Goal: Transaction & Acquisition: Purchase product/service

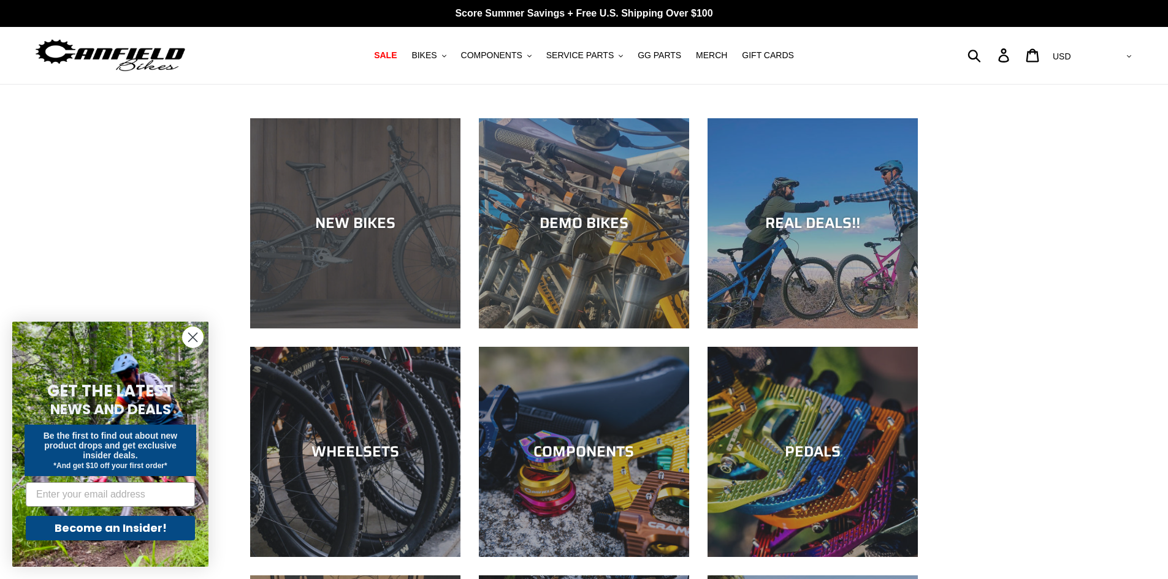
click at [370, 329] on div "NEW BIKES" at bounding box center [355, 329] width 210 height 0
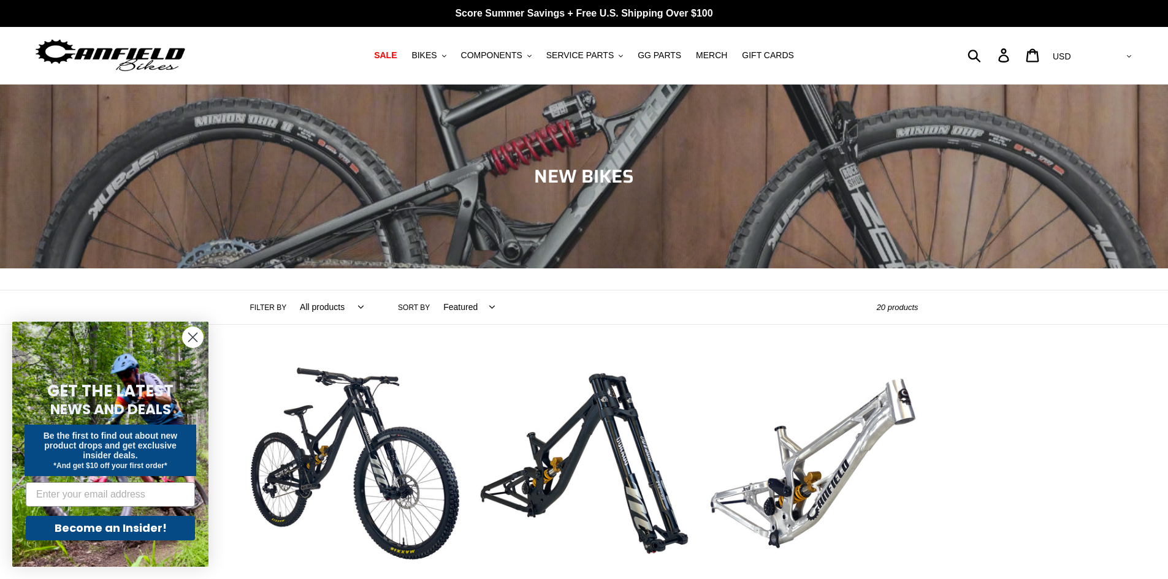
click at [202, 335] on circle "Close dialog" at bounding box center [193, 337] width 20 height 20
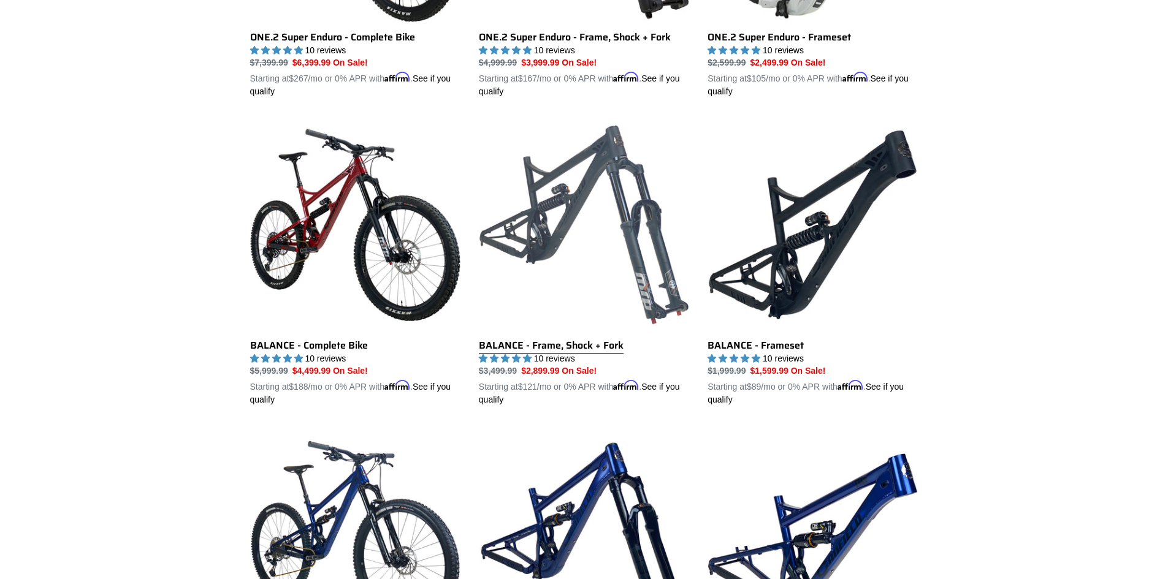
scroll to position [1165, 0]
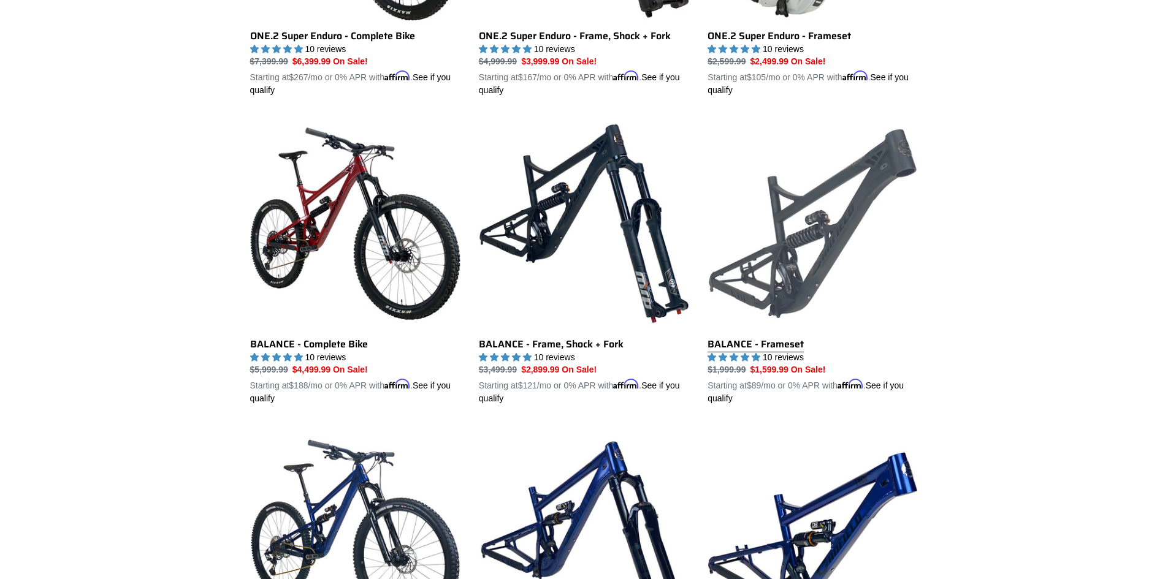
click at [752, 337] on link "BALANCE - Frameset" at bounding box center [812, 261] width 210 height 287
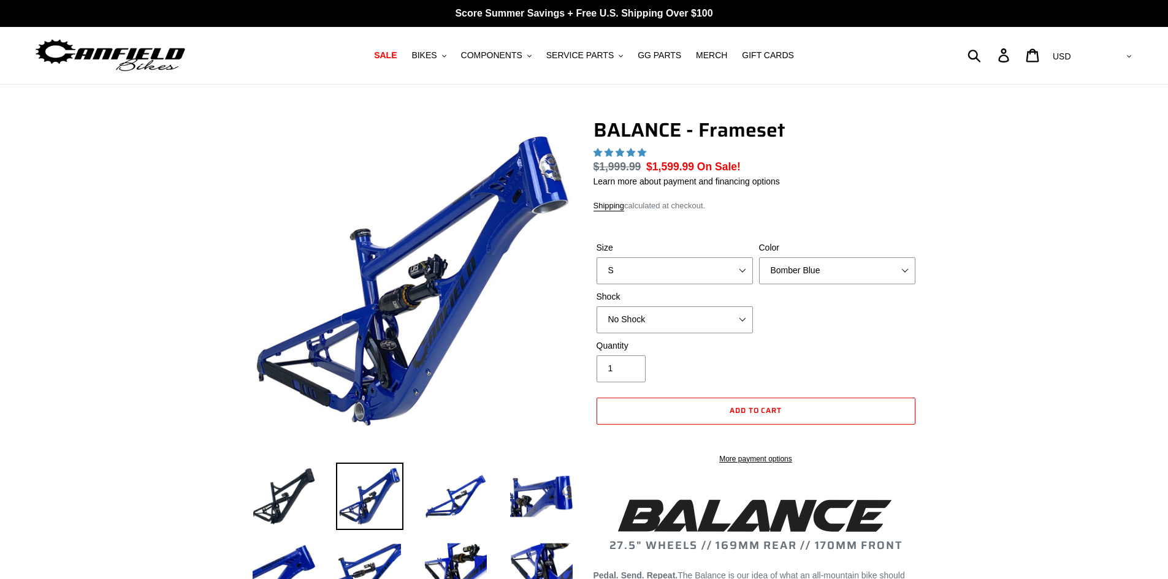
select select "highest-rating"
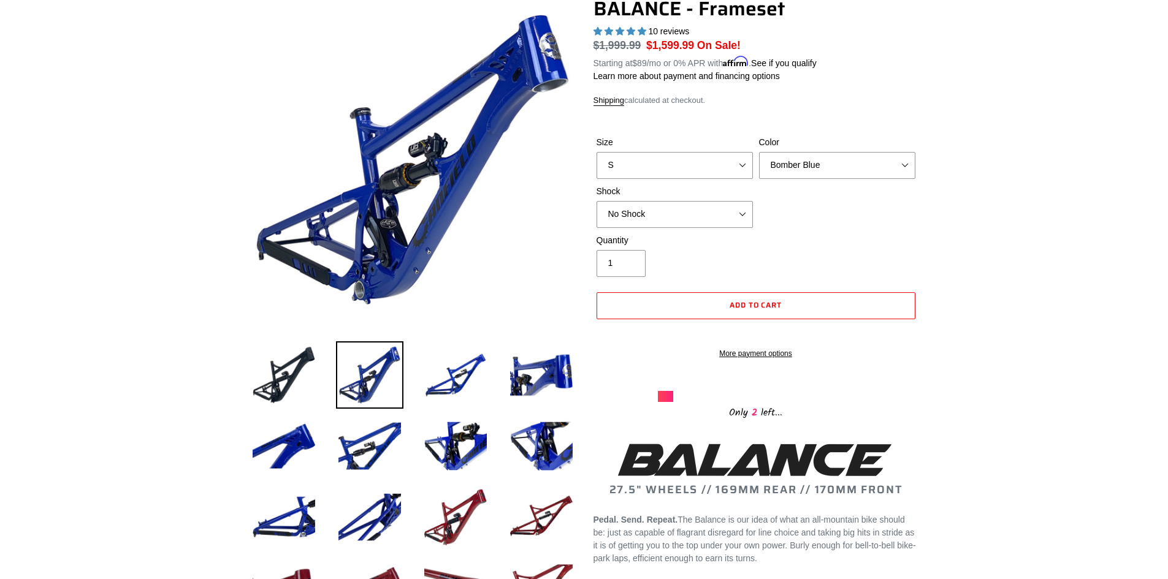
scroll to position [61, 0]
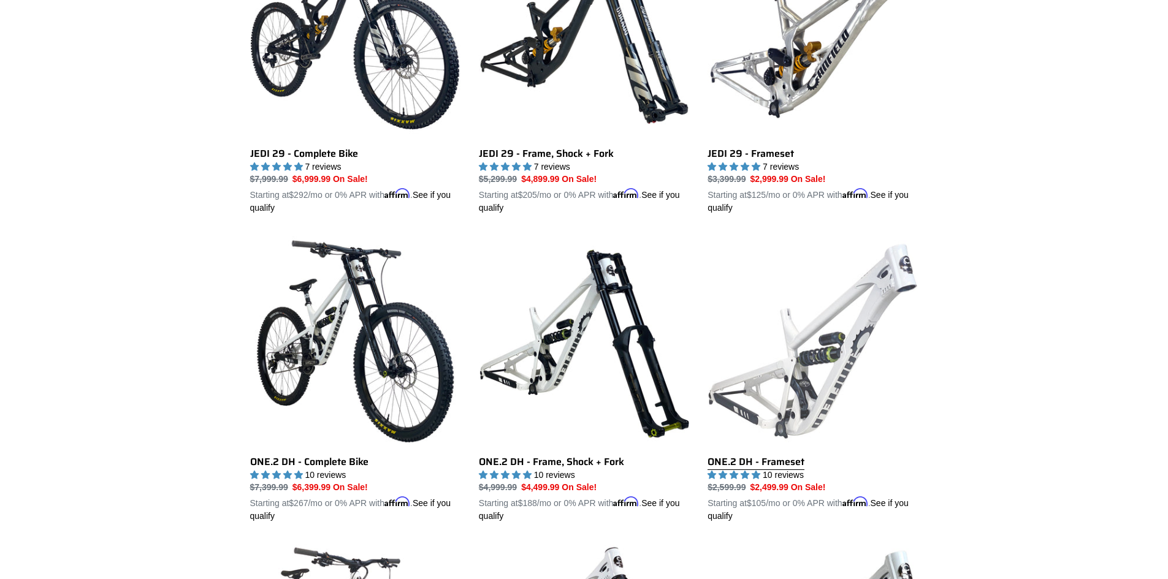
scroll to position [363, 0]
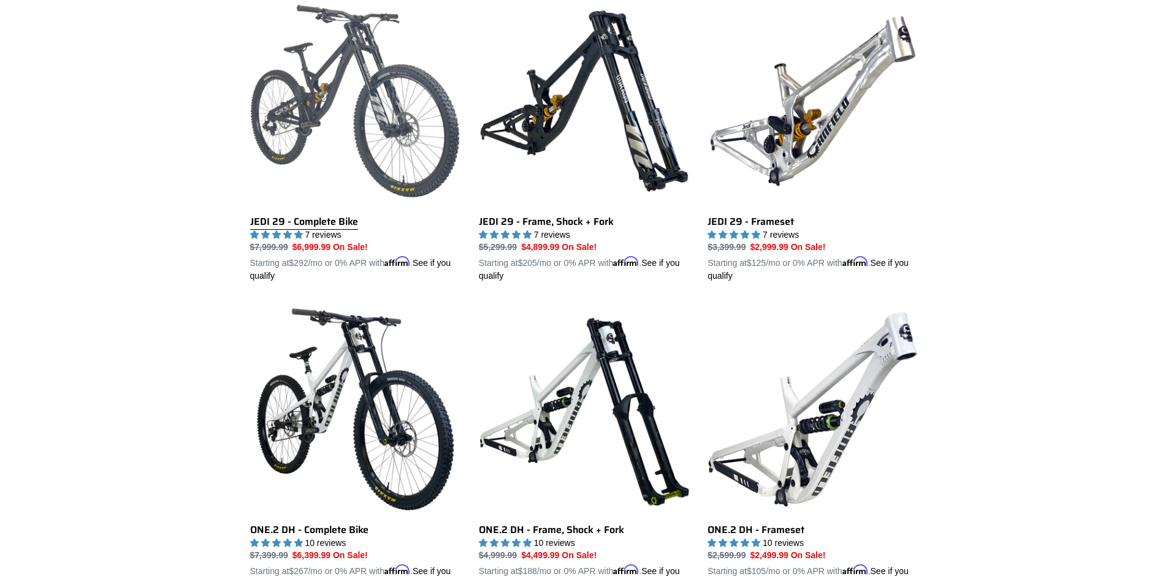
click at [318, 218] on link "JEDI 29 - Complete Bike" at bounding box center [355, 139] width 210 height 287
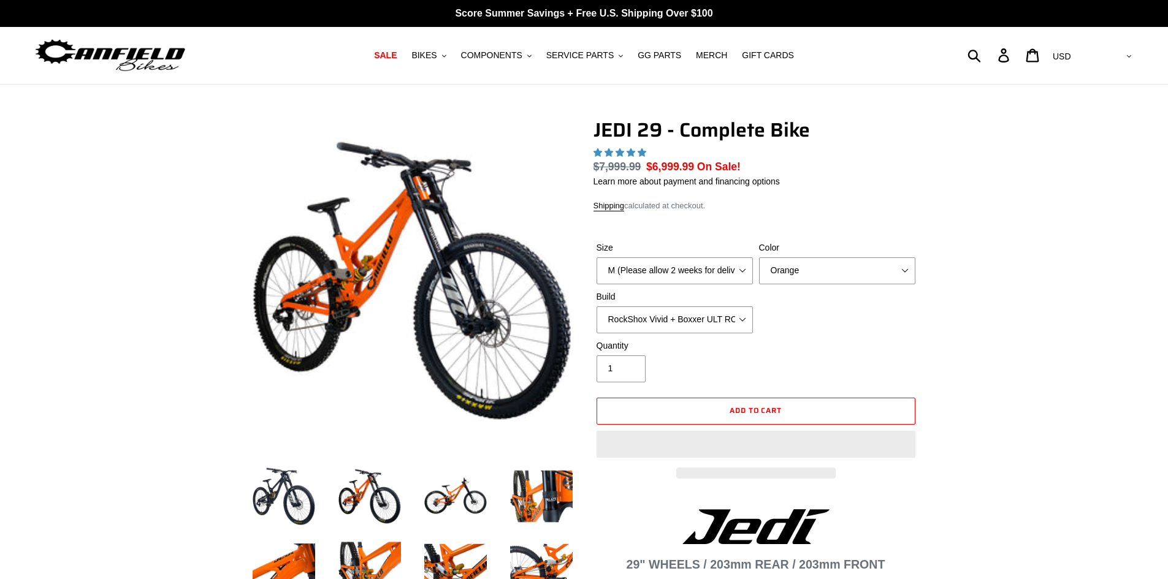
select select "highest-rating"
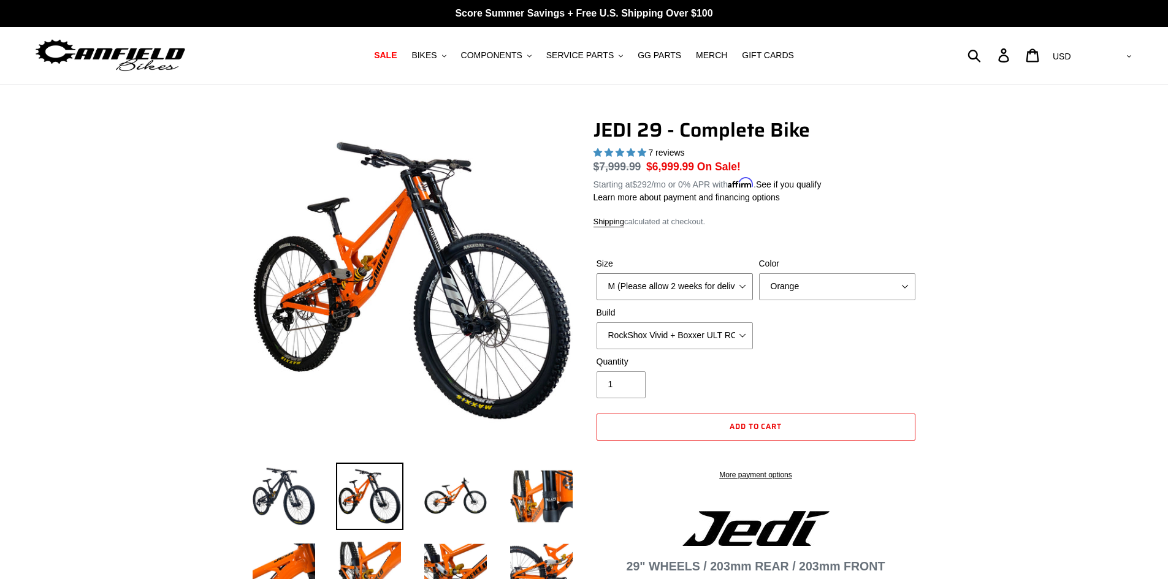
click at [720, 292] on select "M (Please allow 2 weeks for delivery) L (Please allow 2 weeks for delivery) XL …" at bounding box center [674, 286] width 156 height 27
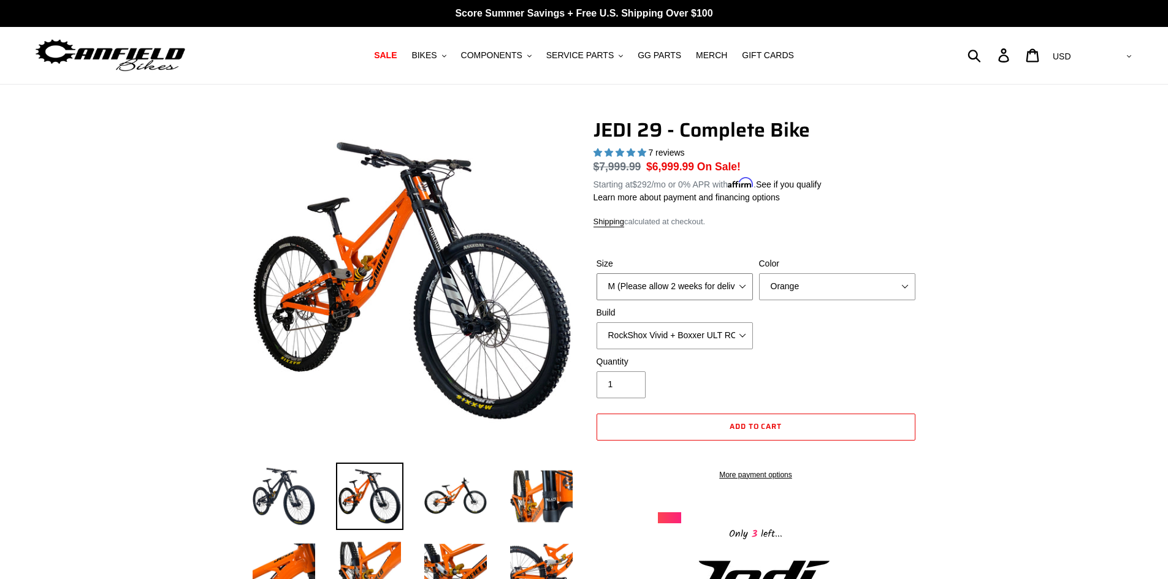
select select "XL (Please allow 2 weeks for delivery)"
click at [596, 273] on select "M (Please allow 2 weeks for delivery) L (Please allow 2 weeks for delivery) XL …" at bounding box center [674, 286] width 156 height 27
click at [789, 291] on select "Orange Stealth Black Raw" at bounding box center [837, 286] width 156 height 27
click at [759, 273] on select "Orange Stealth Black Raw" at bounding box center [837, 286] width 156 height 27
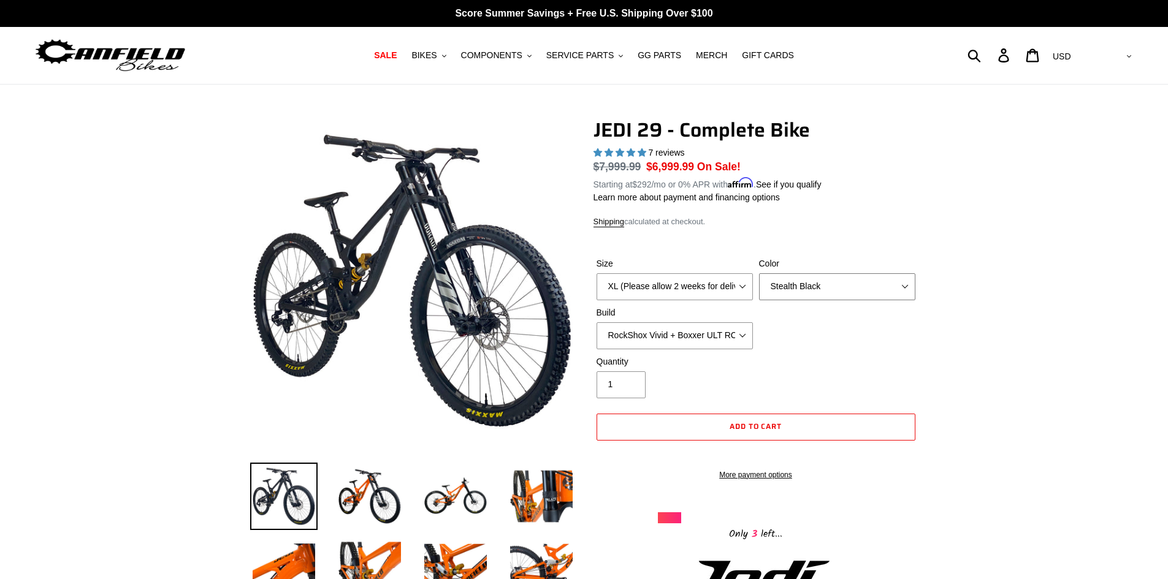
click at [796, 294] on select "Orange Stealth Black Raw" at bounding box center [837, 286] width 156 height 27
click at [759, 273] on select "Orange Stealth Black Raw" at bounding box center [837, 286] width 156 height 27
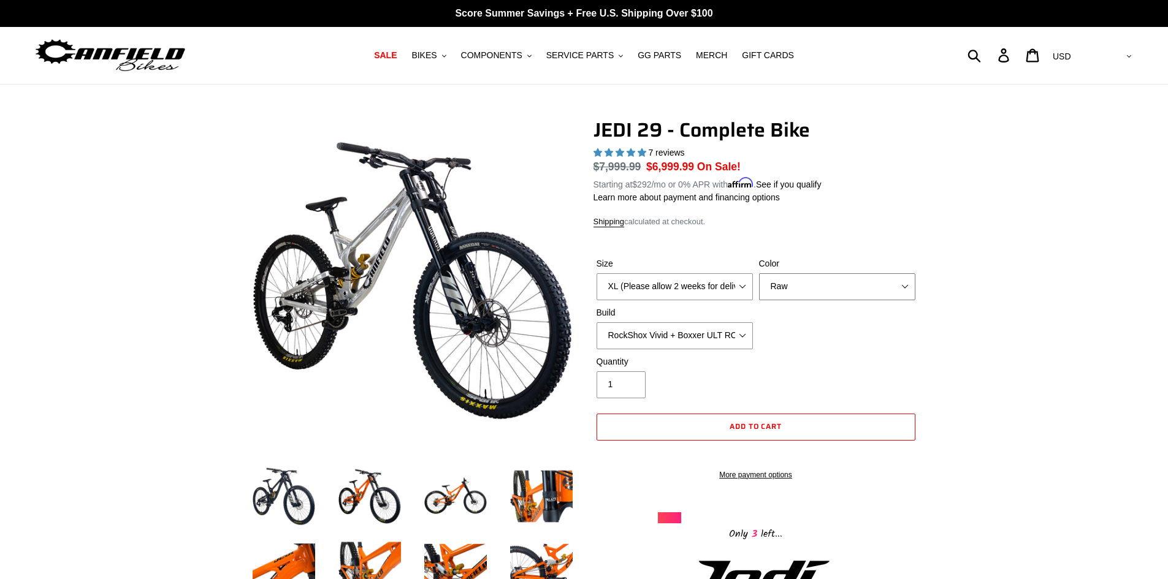
click at [794, 285] on select "Orange Stealth Black Raw" at bounding box center [837, 286] width 156 height 27
click at [759, 273] on select "Orange Stealth Black Raw" at bounding box center [837, 286] width 156 height 27
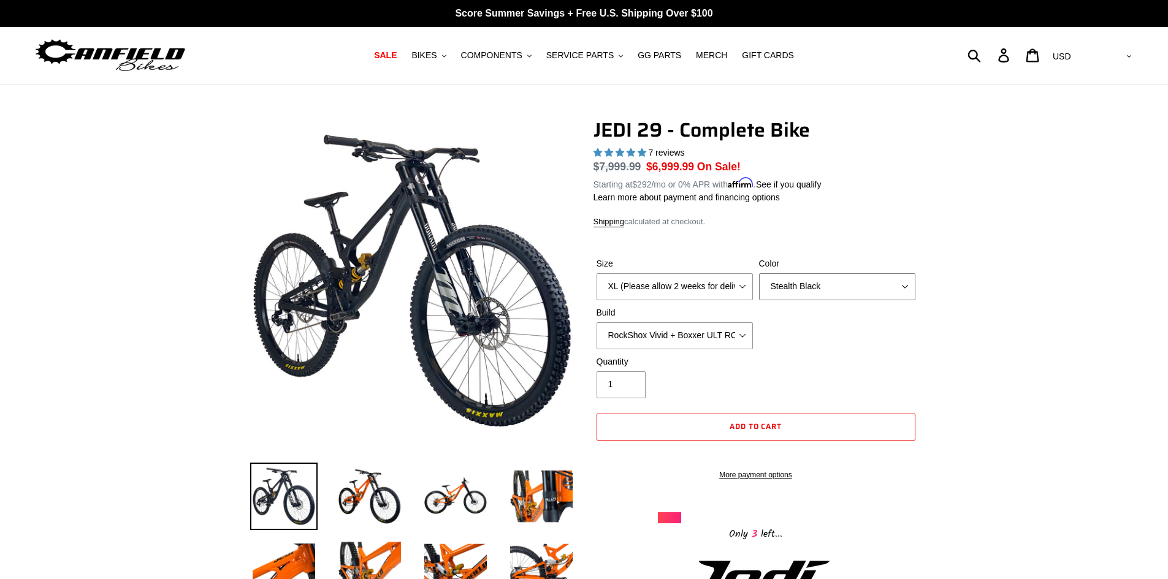
click at [798, 288] on select "Orange Stealth Black Raw" at bounding box center [837, 286] width 156 height 27
click at [759, 273] on select "Orange Stealth Black Raw" at bounding box center [837, 286] width 156 height 27
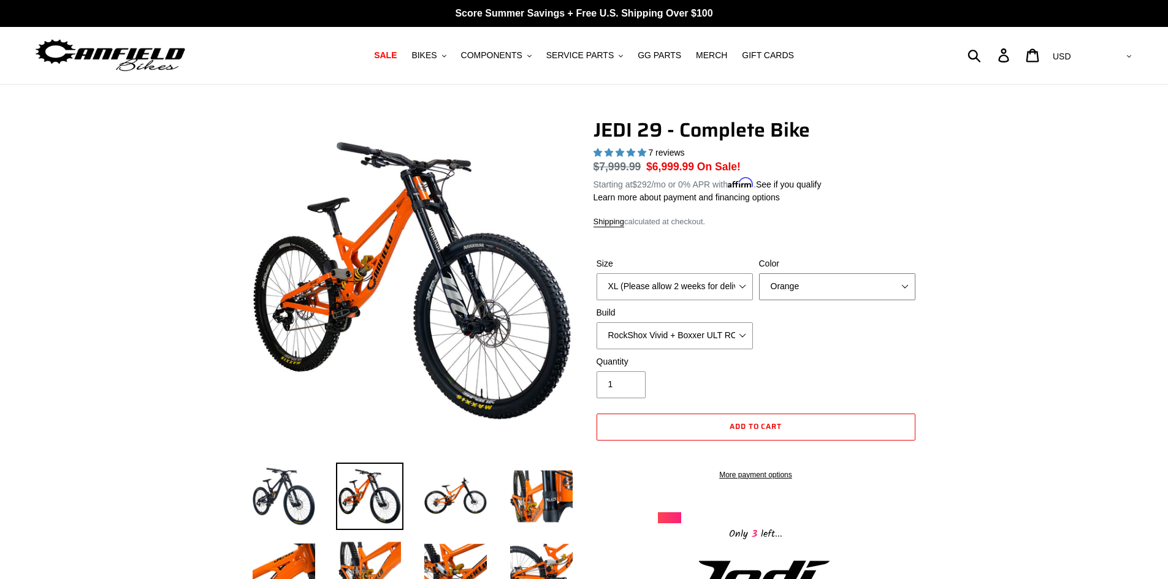
click at [795, 282] on select "Orange Stealth Black Raw" at bounding box center [837, 286] width 156 height 27
click at [759, 273] on select "Orange Stealth Black Raw" at bounding box center [837, 286] width 156 height 27
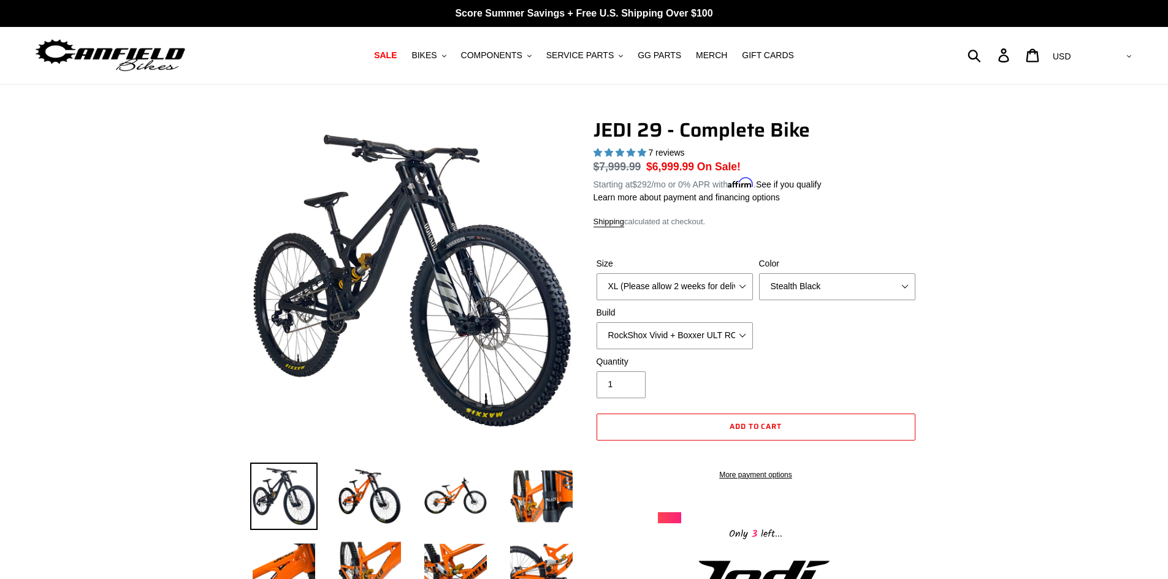
click at [795, 302] on div "Size M (Please allow 2 weeks for delivery) L (Please allow 2 weeks for delivery…" at bounding box center [755, 306] width 325 height 98
click at [797, 282] on select "Orange Stealth Black Raw" at bounding box center [837, 286] width 156 height 27
select select "Raw"
click at [759, 273] on select "Orange Stealth Black Raw" at bounding box center [837, 286] width 156 height 27
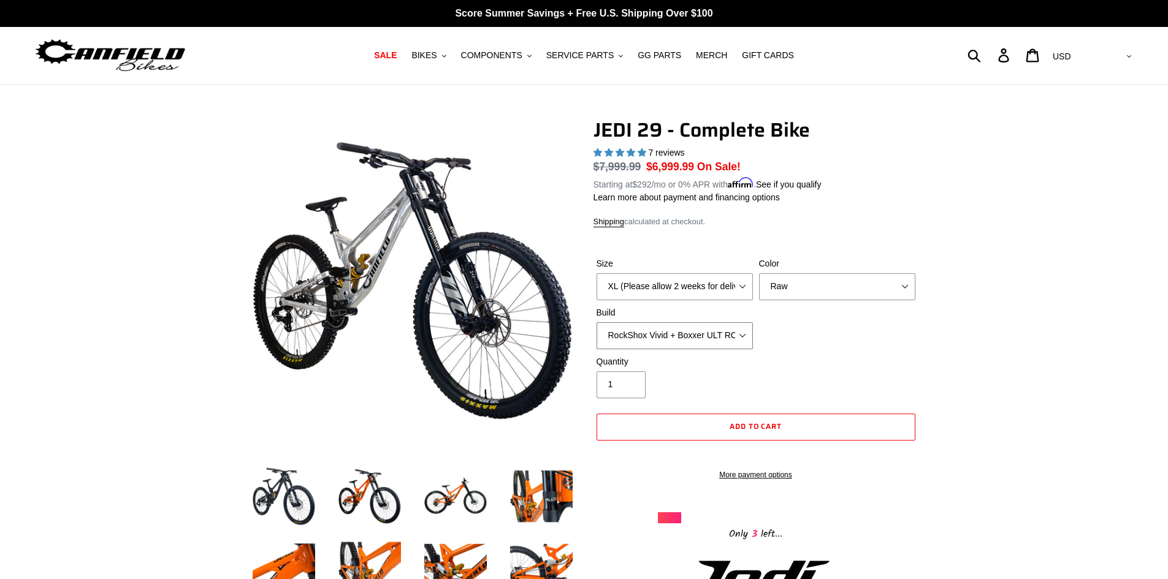
click at [736, 329] on select "RockShox Vivid + Boxxer ULT RC2 C3 200 + SRAM XO RockShox Vivid + Boxxer ULT RC…" at bounding box center [674, 335] width 156 height 27
